Goal: Task Accomplishment & Management: Manage account settings

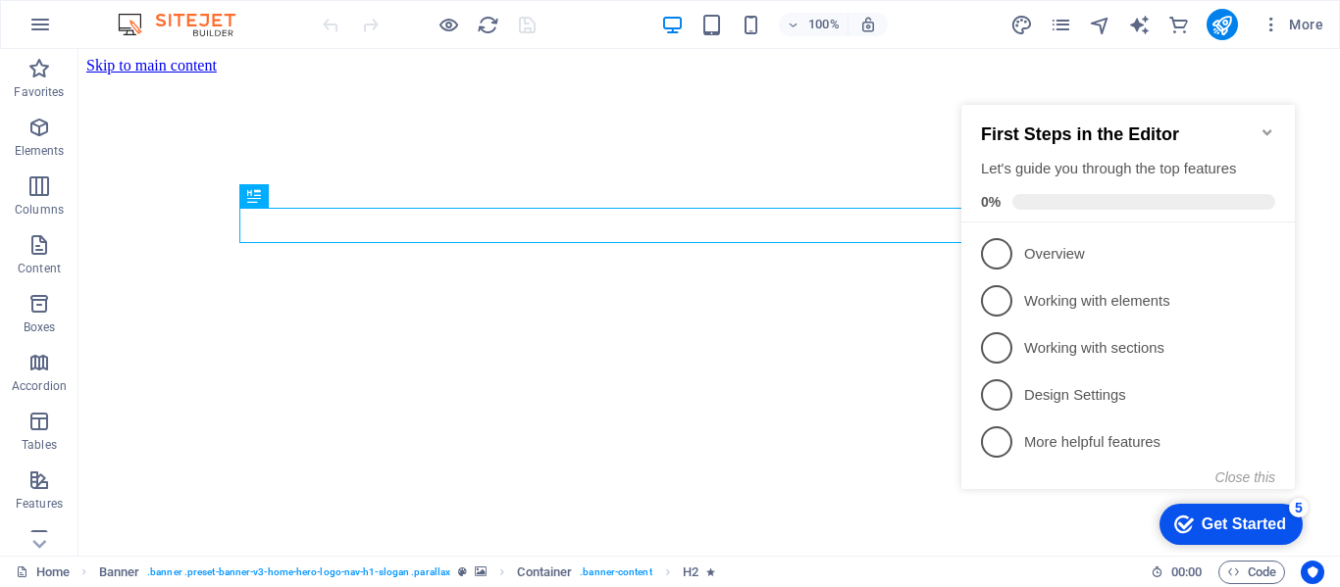
click at [1269, 125] on icon "Minimize checklist" at bounding box center [1267, 133] width 16 height 16
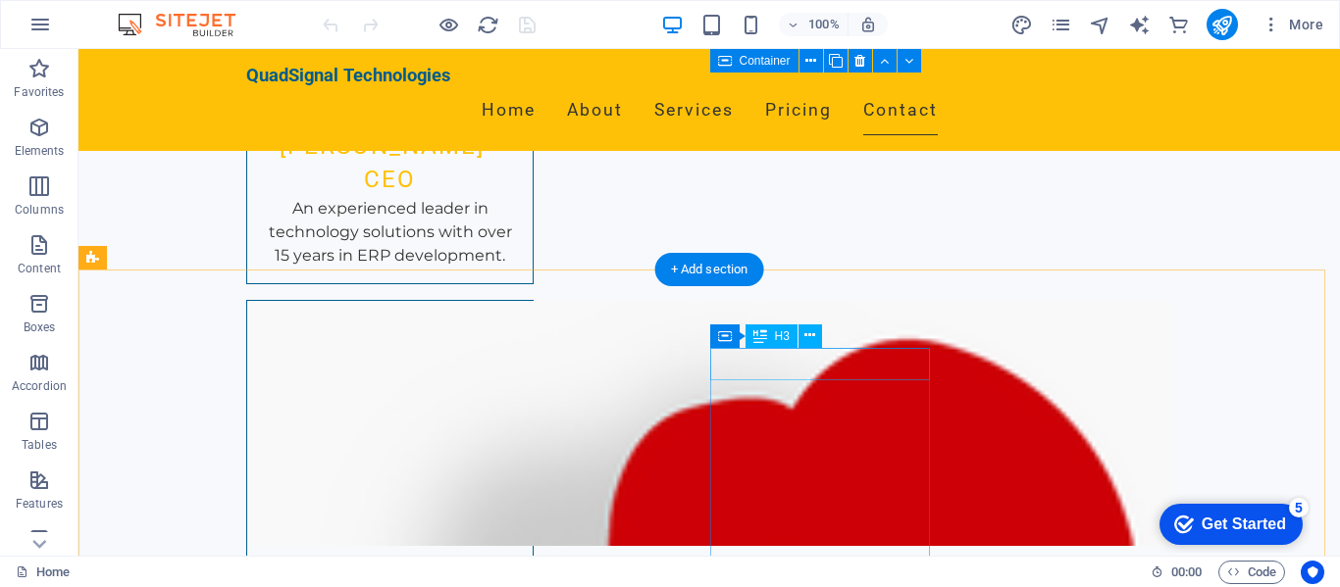
scroll to position [6383, 0]
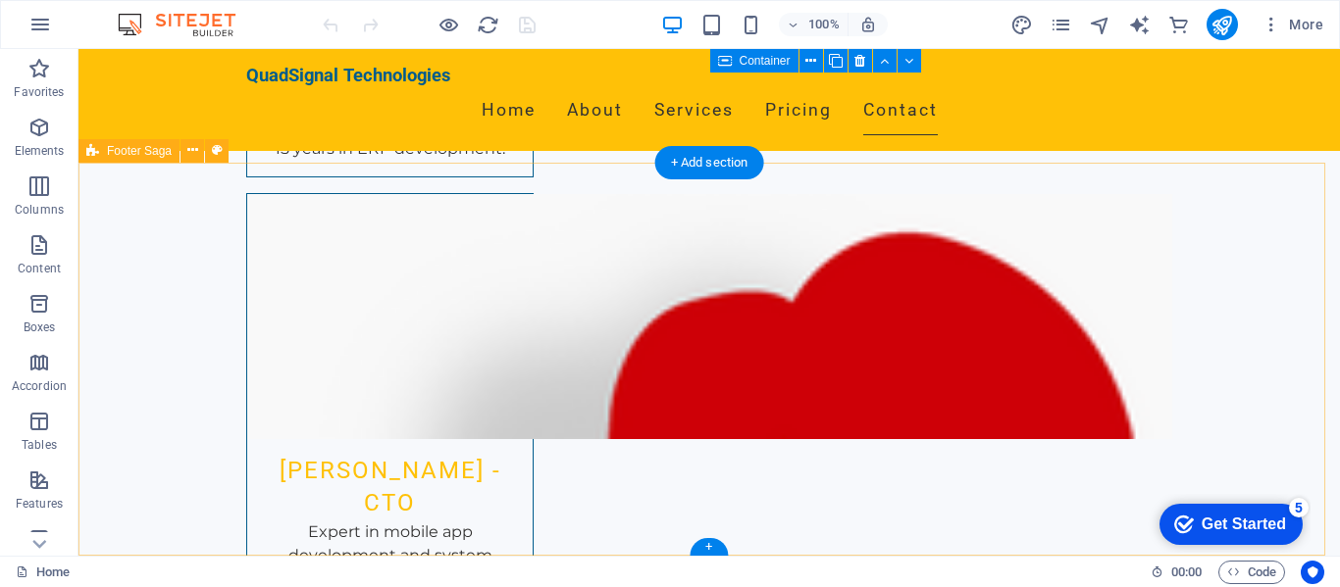
drag, startPoint x: 617, startPoint y: 463, endPoint x: 812, endPoint y: 495, distance: 197.8
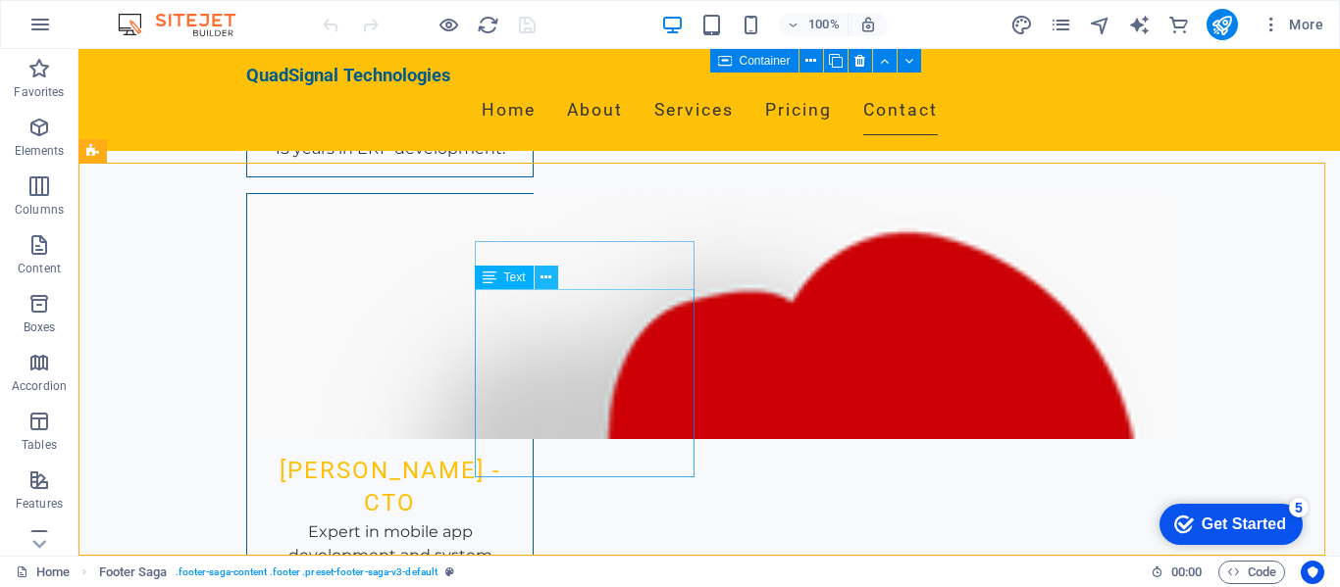
click at [549, 279] on icon at bounding box center [545, 278] width 11 height 21
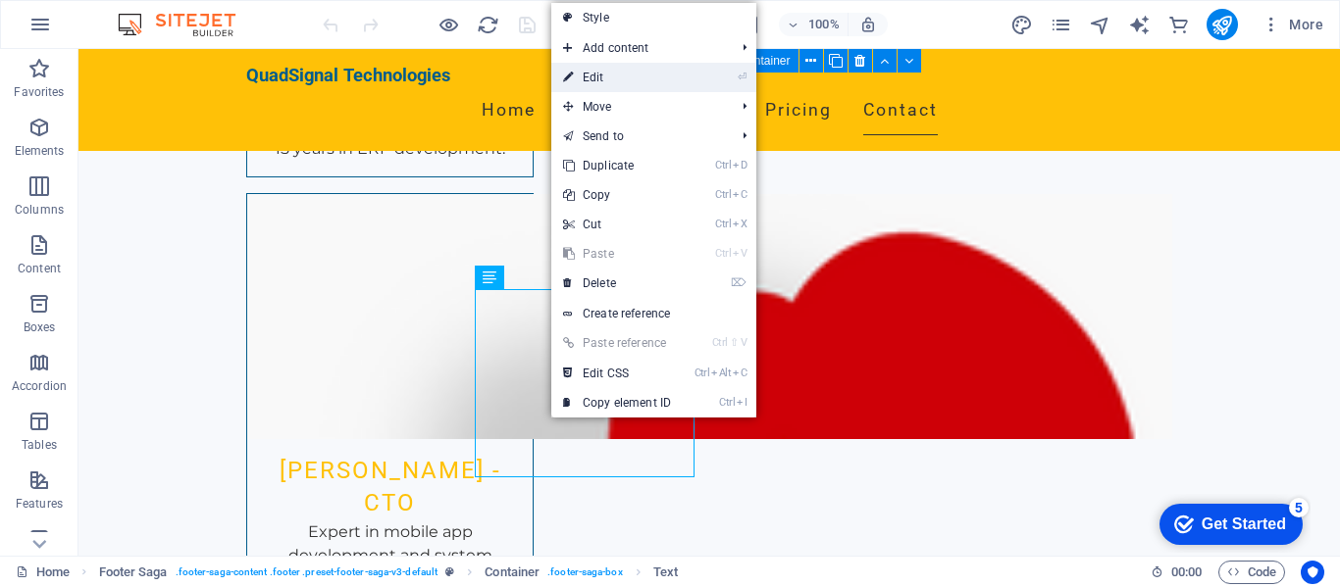
click at [633, 74] on link "⏎ Edit" at bounding box center [616, 77] width 131 height 29
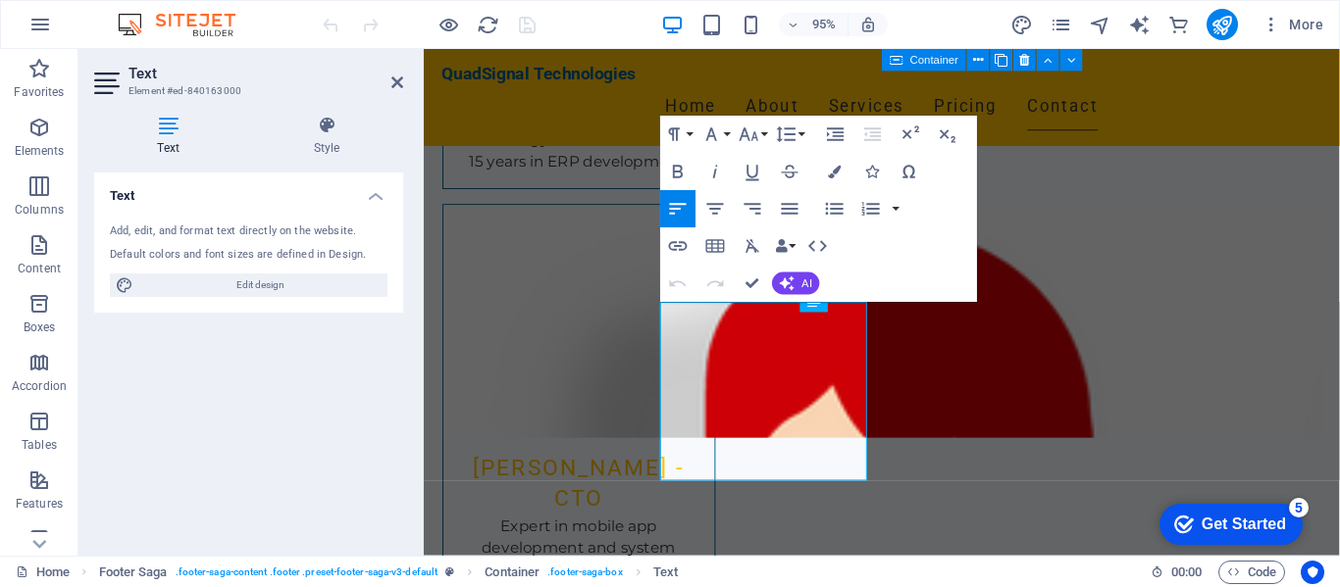
scroll to position [6298, 0]
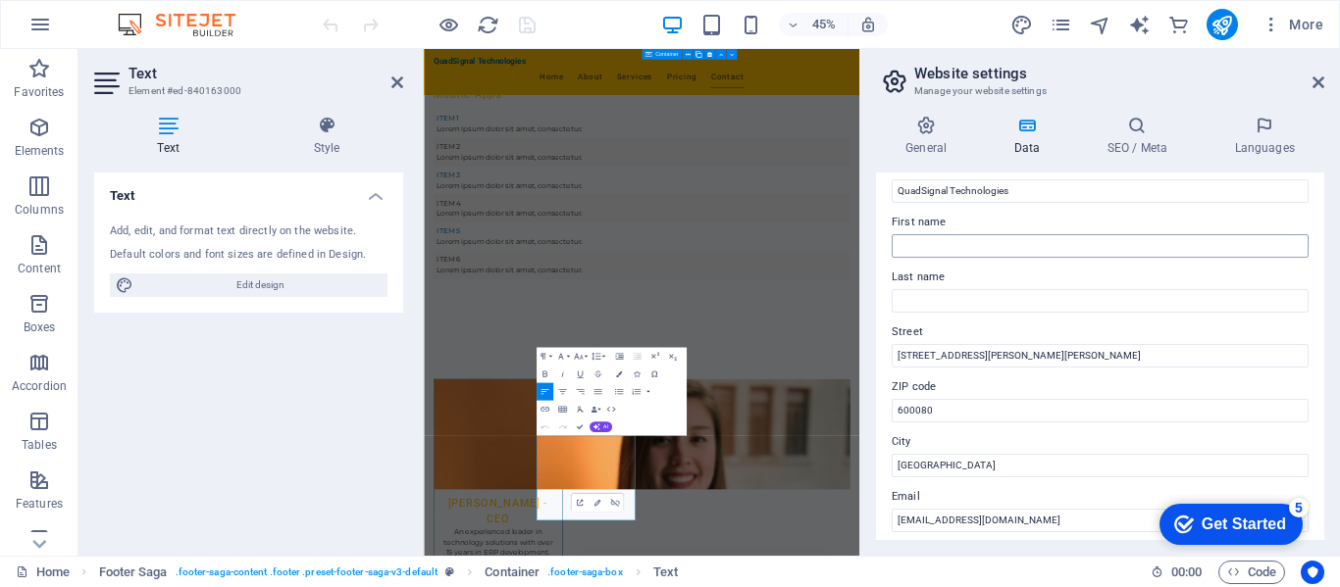
scroll to position [294, 0]
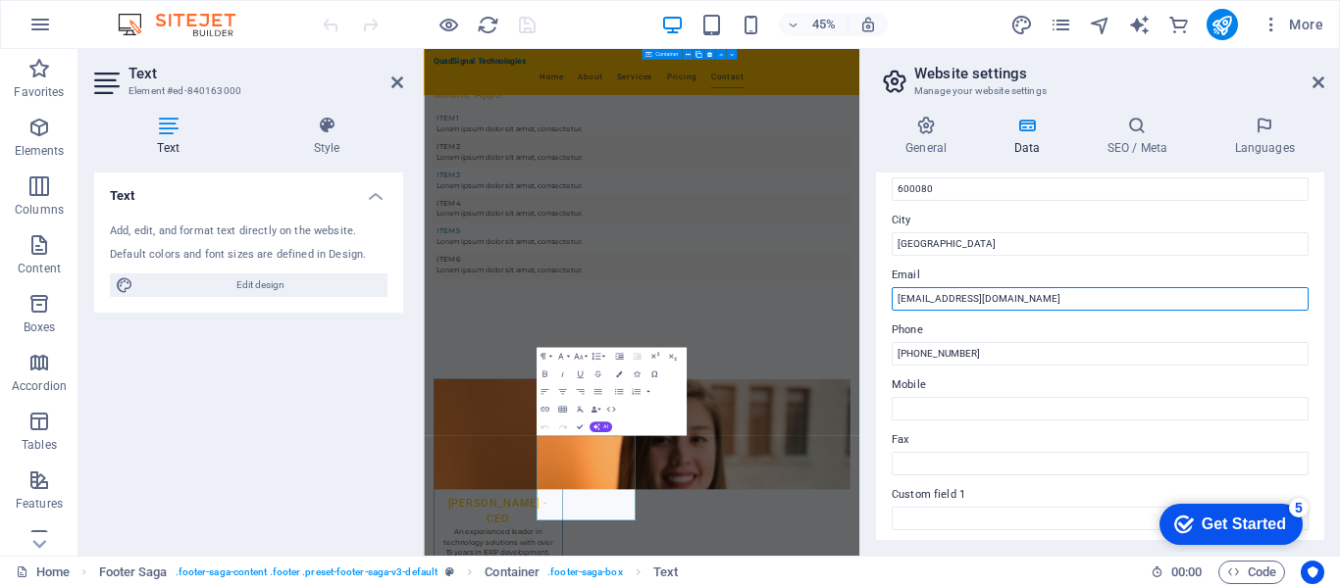
drag, startPoint x: 968, startPoint y: 297, endPoint x: 1094, endPoint y: 286, distance: 127.0
click at [1094, 287] on input "[EMAIL_ADDRESS][DOMAIN_NAME]" at bounding box center [1099, 299] width 417 height 24
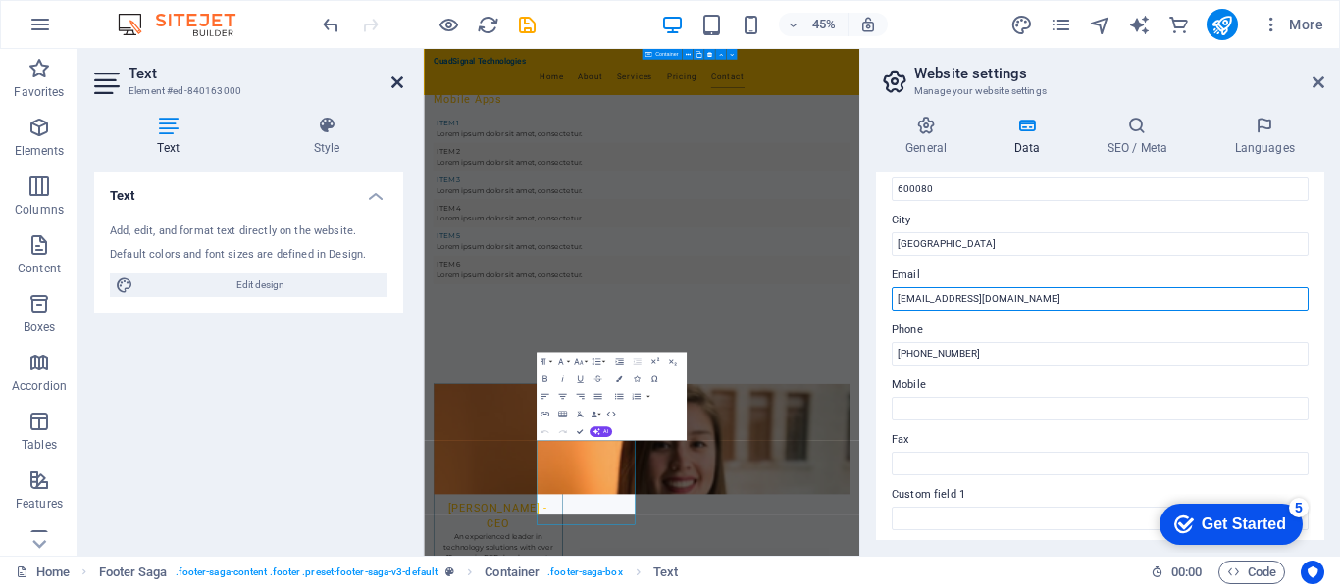
type input "[EMAIL_ADDRESS][DOMAIN_NAME]"
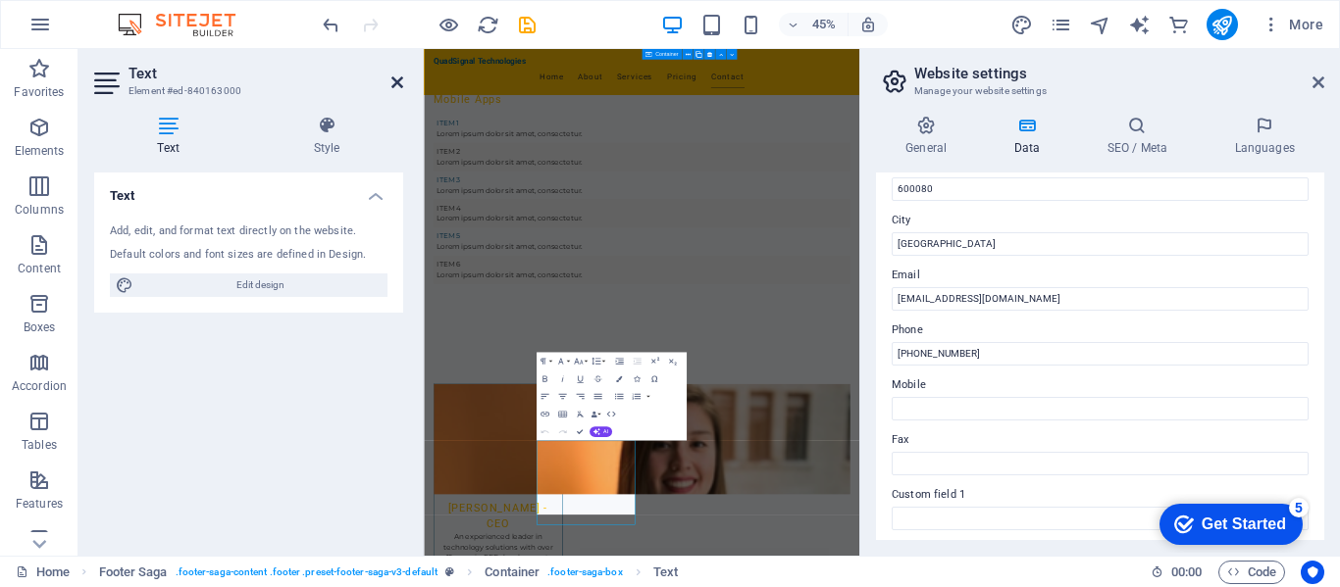
click at [395, 76] on icon at bounding box center [397, 83] width 12 height 16
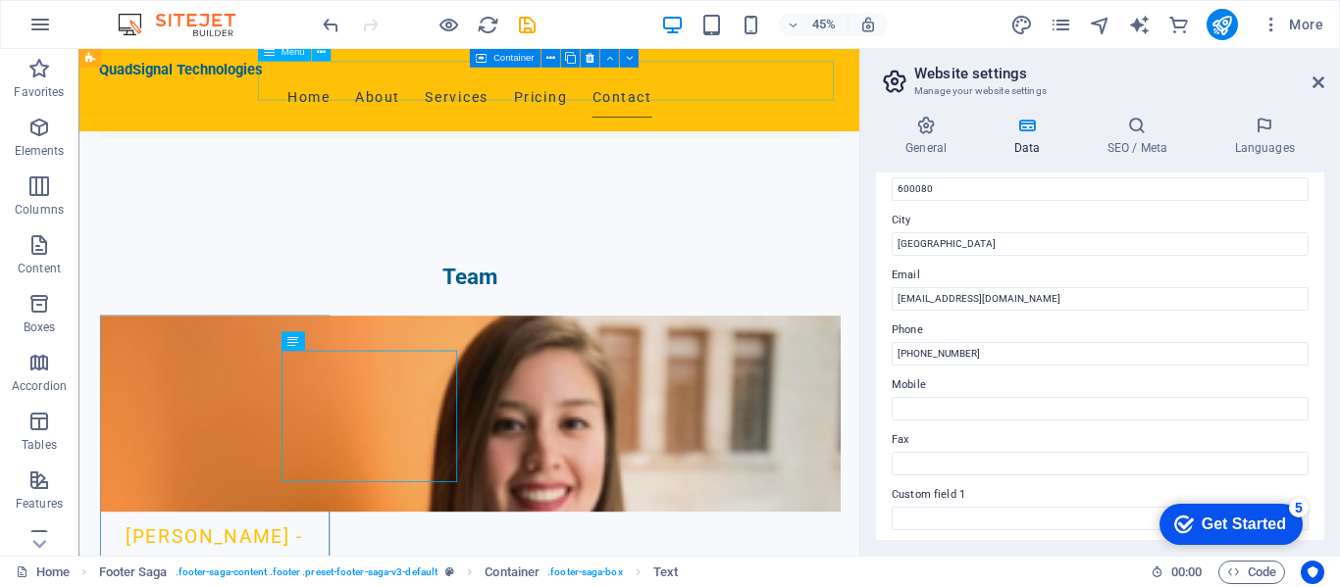
scroll to position [6189, 0]
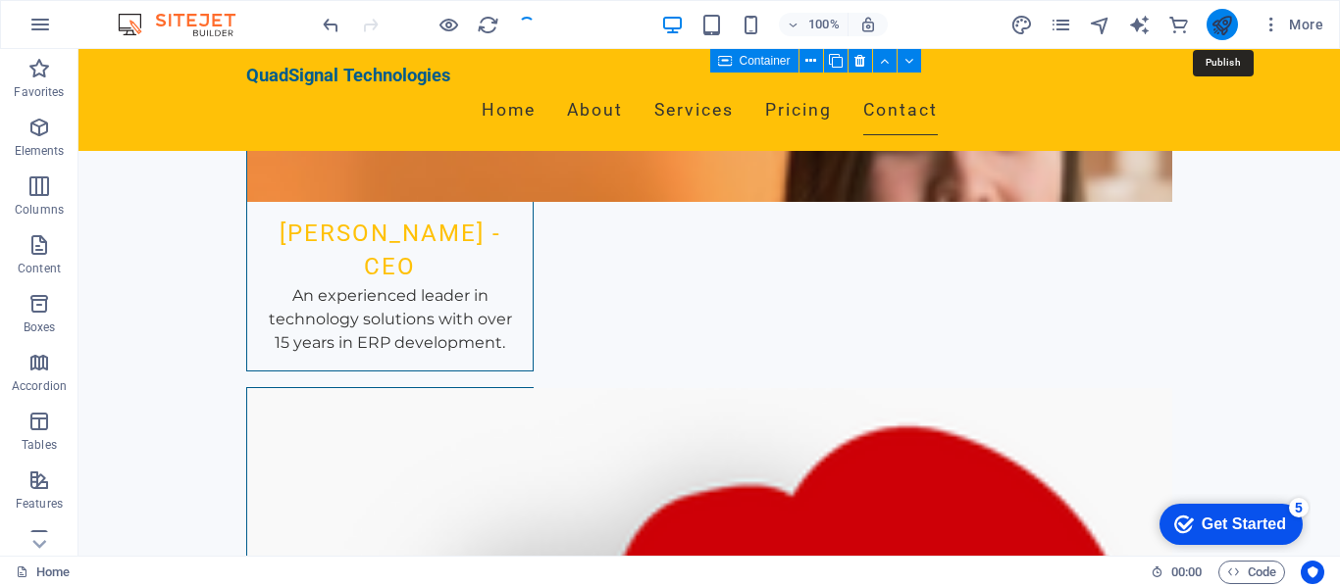
scroll to position [6246, 0]
